Goal: Information Seeking & Learning: Learn about a topic

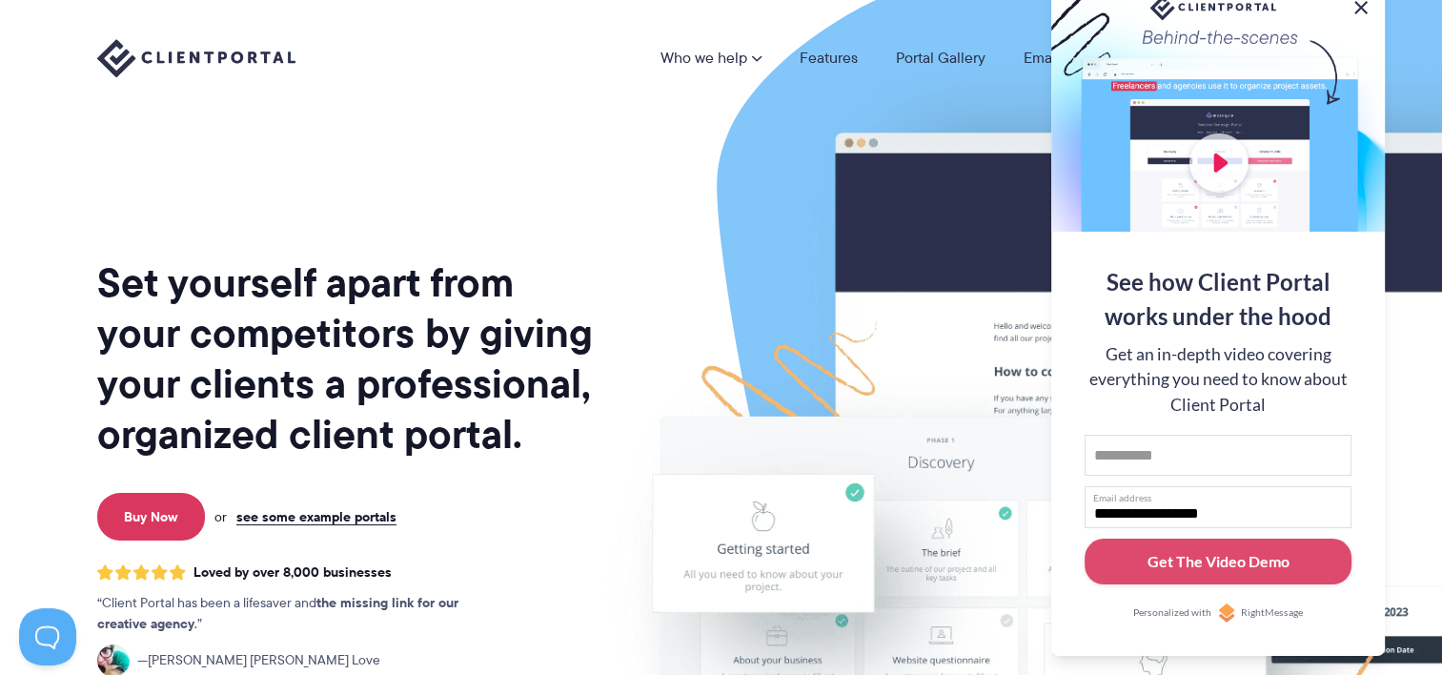
click at [1362, 7] on button at bounding box center [1361, 7] width 23 height 23
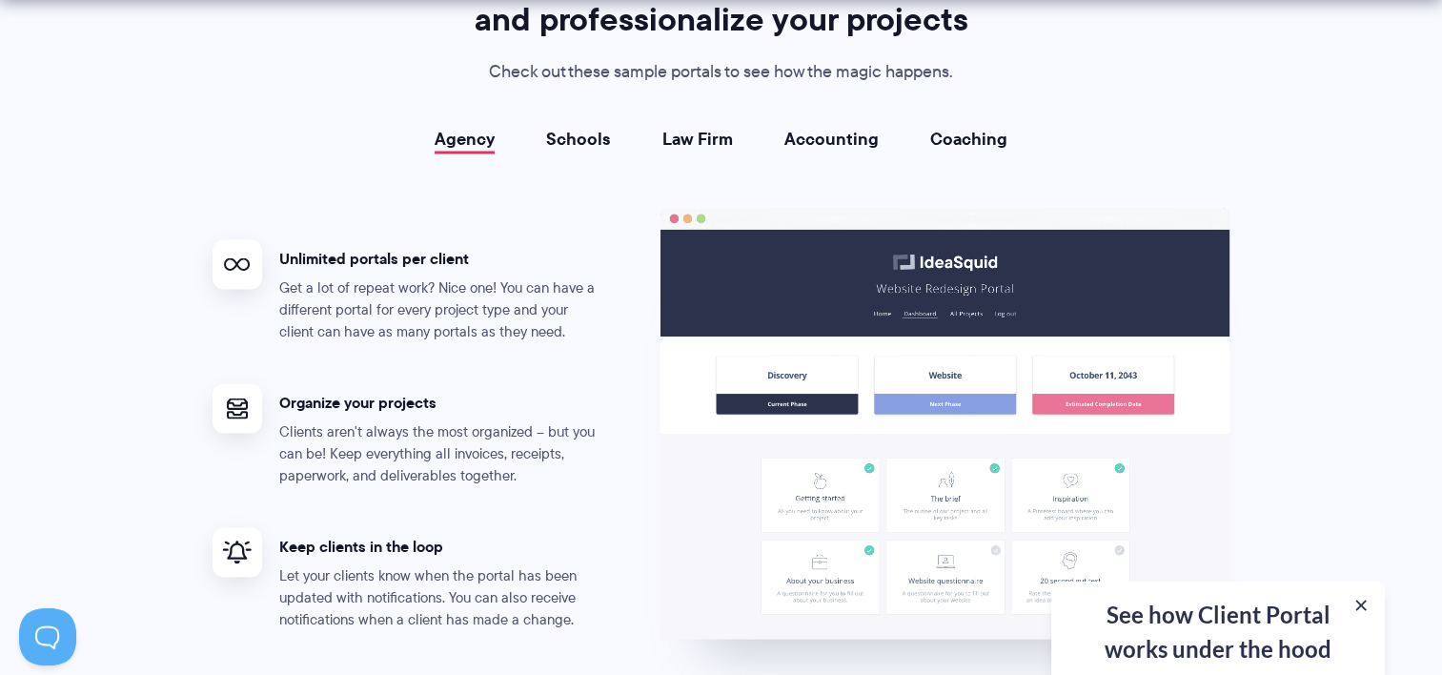
scroll to position [3527, 0]
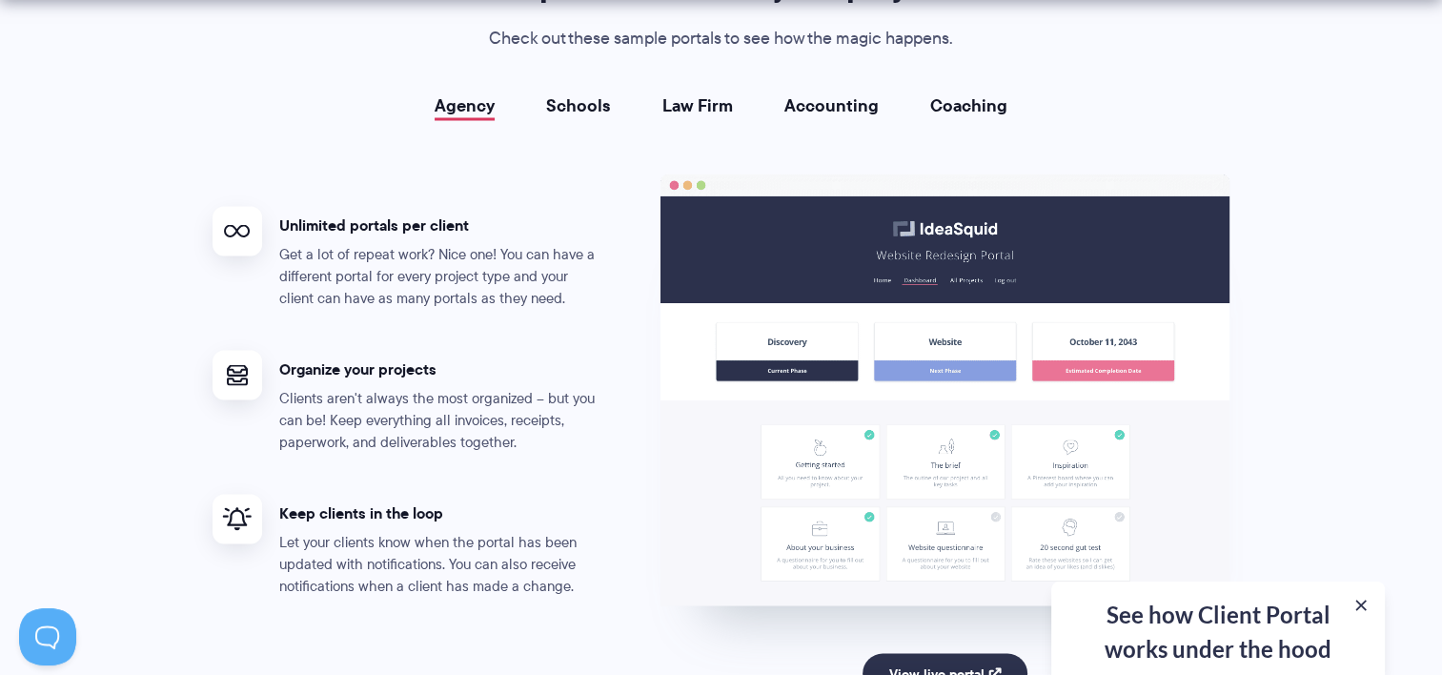
click at [715, 99] on link "Law Firm" at bounding box center [697, 104] width 71 height 19
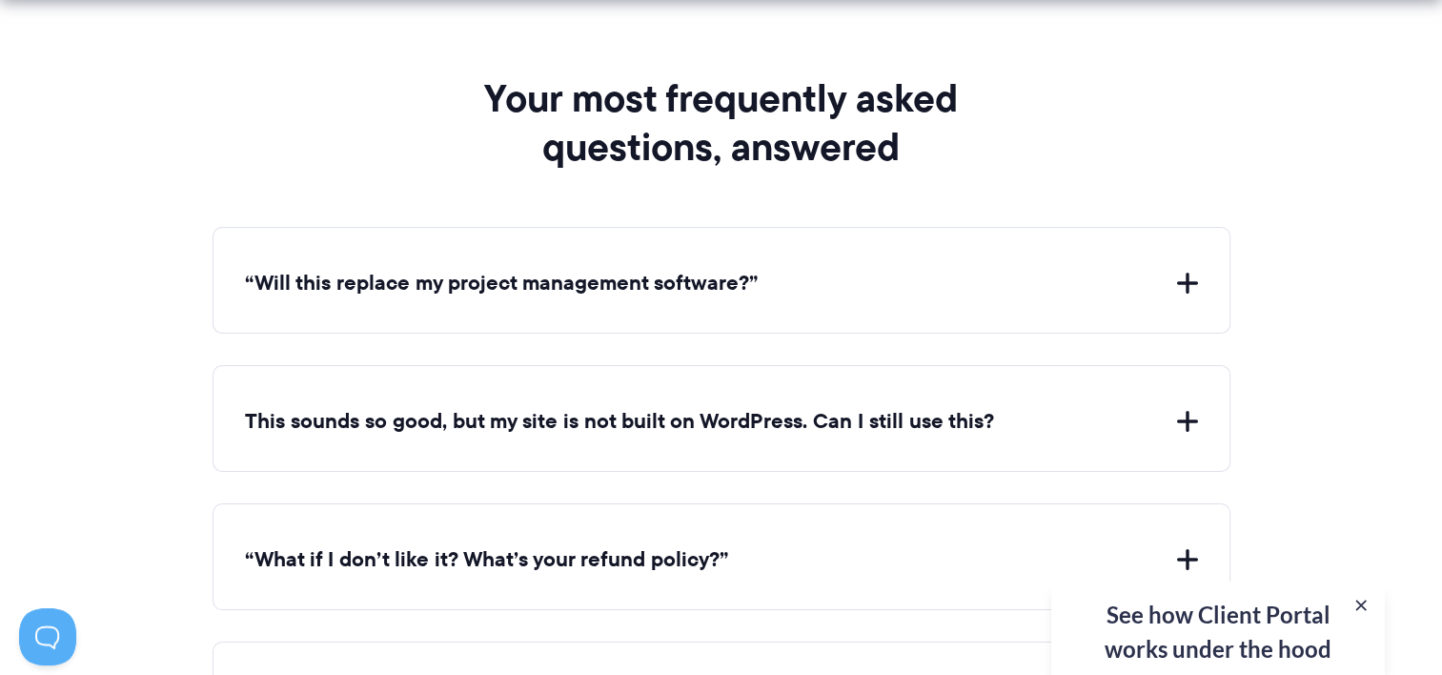
scroll to position [6767, 0]
click at [1178, 273] on button "“Will this replace my project management software?”" at bounding box center [721, 283] width 953 height 30
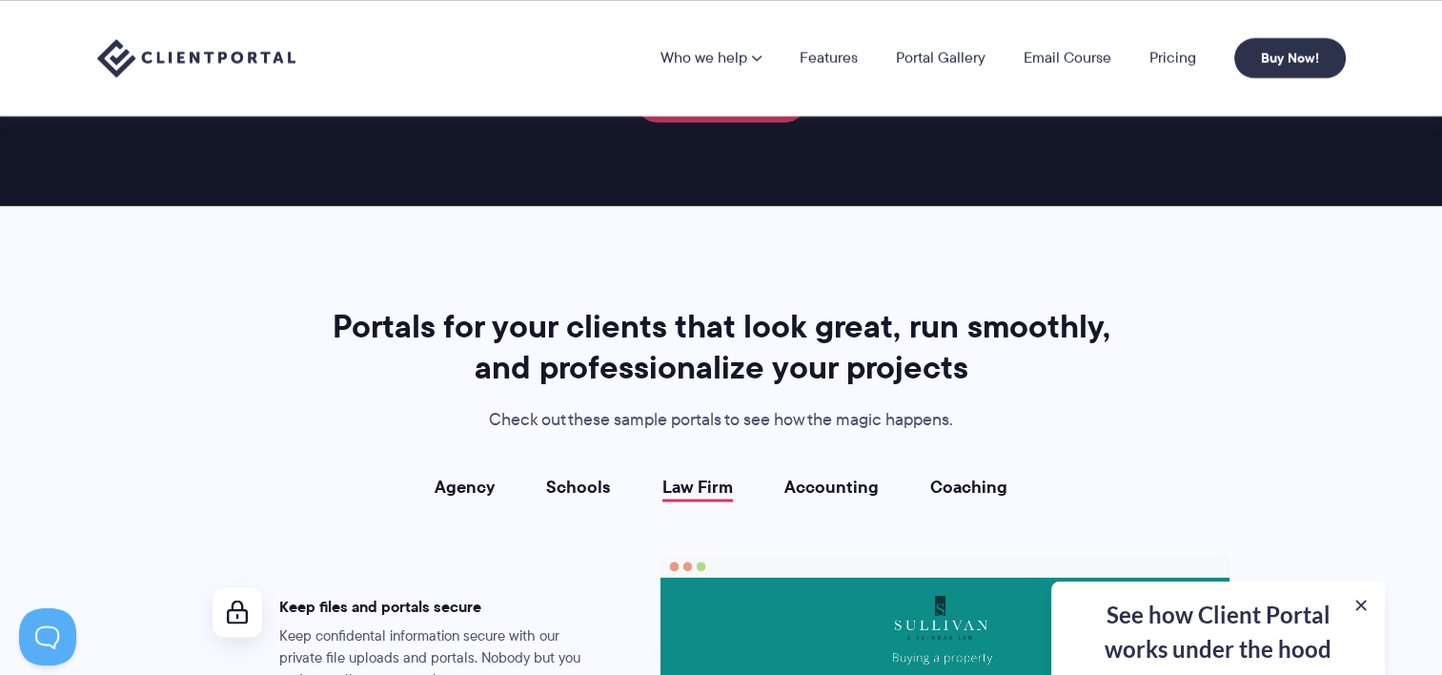
scroll to position [3050, 0]
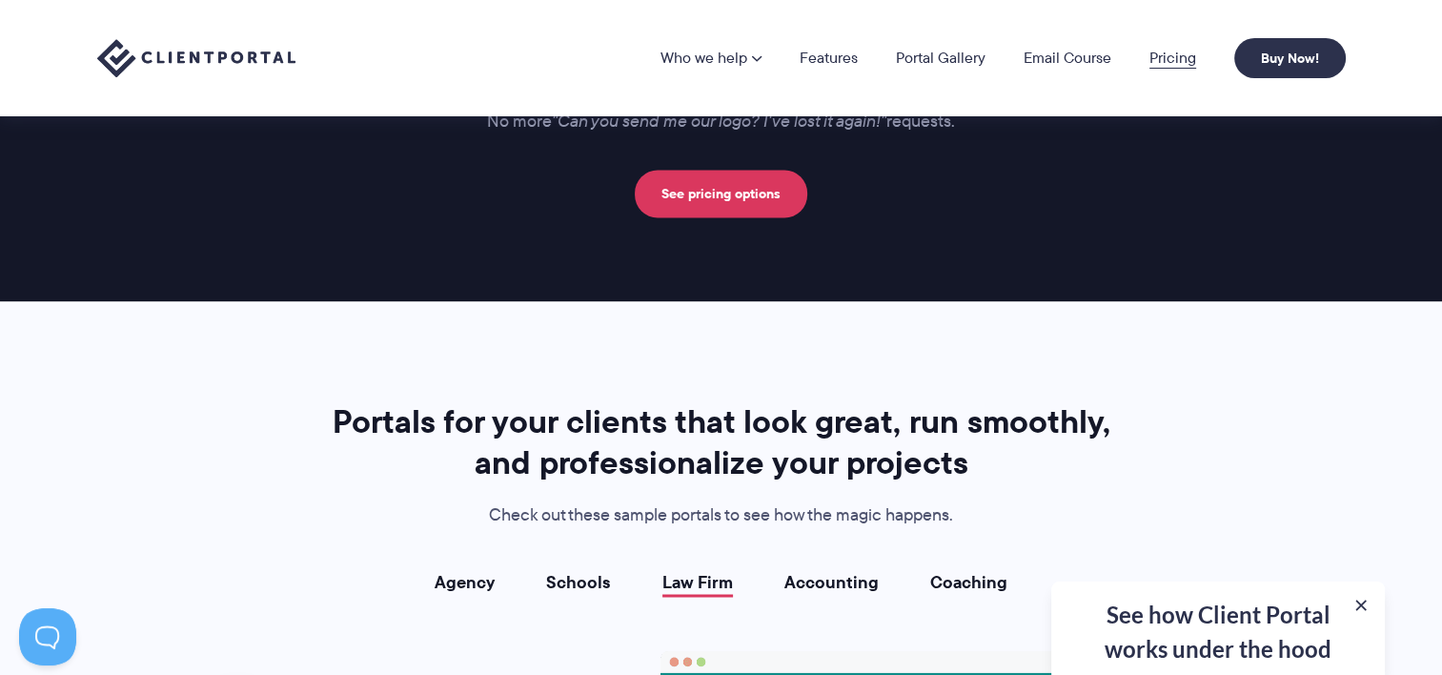
click at [1173, 57] on link "Pricing" at bounding box center [1172, 58] width 47 height 15
